Goal: Task Accomplishment & Management: Use online tool/utility

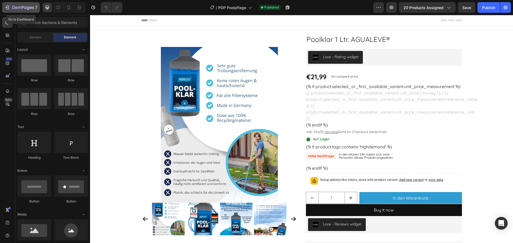
click at [8, 8] on icon "button" at bounding box center [7, 7] width 5 height 5
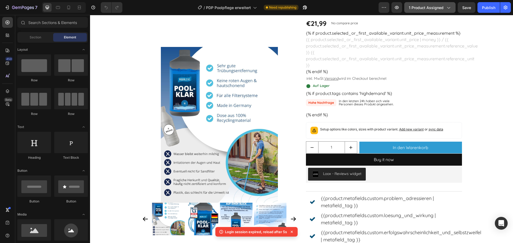
click at [428, 9] on span "1 product assigned" at bounding box center [425, 8] width 35 height 6
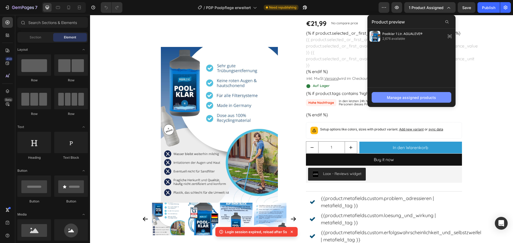
click at [405, 97] on div "Manage assigned products" at bounding box center [411, 98] width 49 height 6
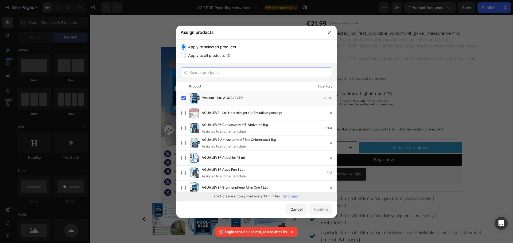
click at [205, 72] on input "text" at bounding box center [256, 72] width 152 height 11
type input "algiz"
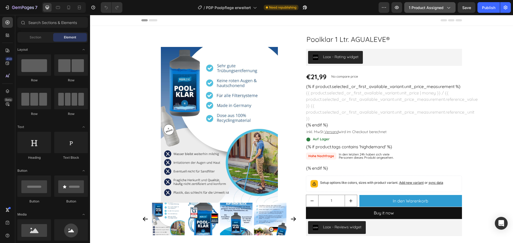
click at [440, 5] on span "1 product assigned" at bounding box center [425, 8] width 35 height 6
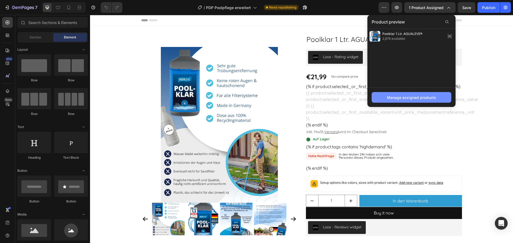
click at [392, 98] on div "Manage assigned products" at bounding box center [411, 98] width 49 height 6
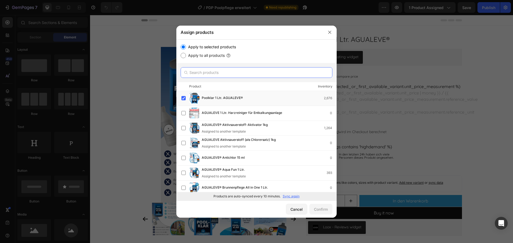
click at [203, 68] on input "text" at bounding box center [256, 72] width 152 height 11
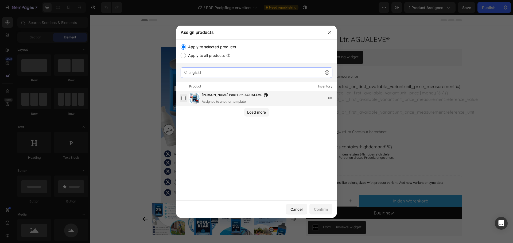
type input "algizid"
click at [185, 99] on label at bounding box center [183, 98] width 4 height 4
click at [320, 211] on div "Confirm" at bounding box center [321, 210] width 14 height 6
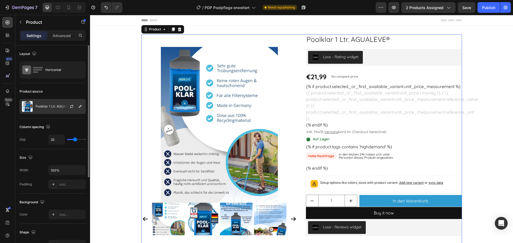
click at [42, 108] on p "Poolklar 1 Ltr. AGUALEVE®" at bounding box center [56, 107] width 40 height 4
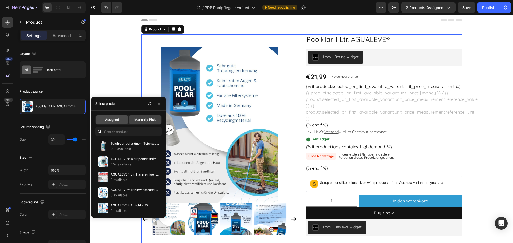
click at [120, 119] on div "Assigned" at bounding box center [112, 120] width 32 height 9
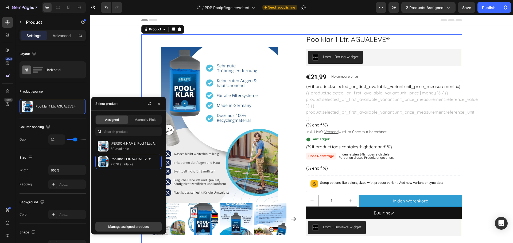
click at [127, 227] on div "Manage assigned products" at bounding box center [128, 226] width 41 height 5
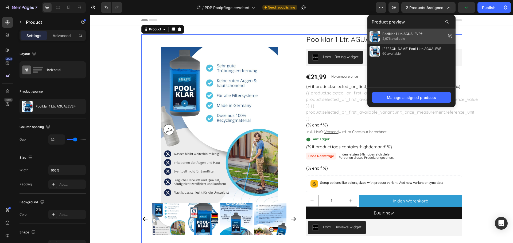
click at [405, 37] on span "2,676 available" at bounding box center [402, 38] width 40 height 5
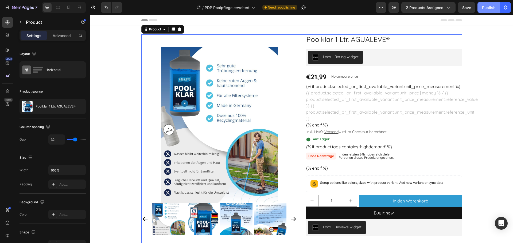
click at [487, 8] on div "Publish" at bounding box center [488, 8] width 13 height 6
click at [431, 7] on span "2 products assigned" at bounding box center [424, 8] width 38 height 6
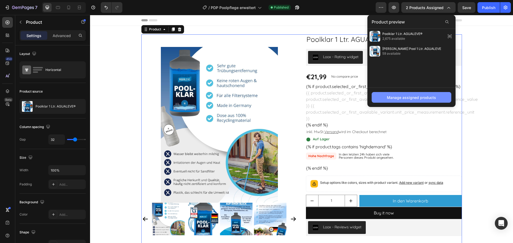
click at [404, 97] on div "Manage assigned products" at bounding box center [411, 98] width 49 height 6
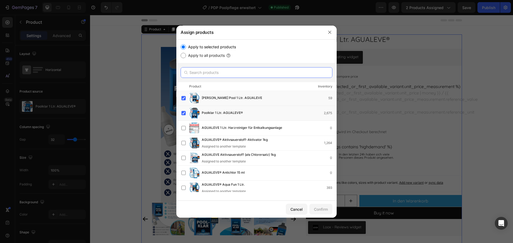
click at [199, 73] on input "text" at bounding box center [256, 72] width 152 height 11
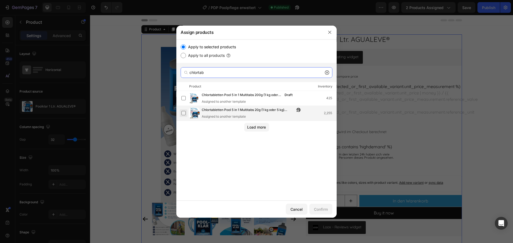
type input "chlortab"
click at [185, 114] on label at bounding box center [183, 113] width 4 height 4
click at [322, 209] on div "Confirm" at bounding box center [321, 210] width 14 height 6
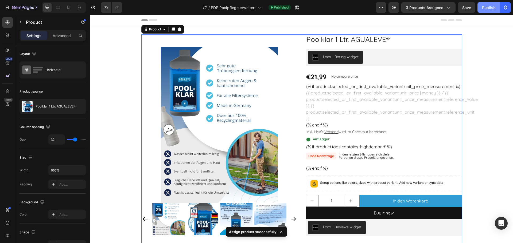
click at [483, 9] on div "Publish" at bounding box center [488, 8] width 13 height 6
